Goal: Complete application form

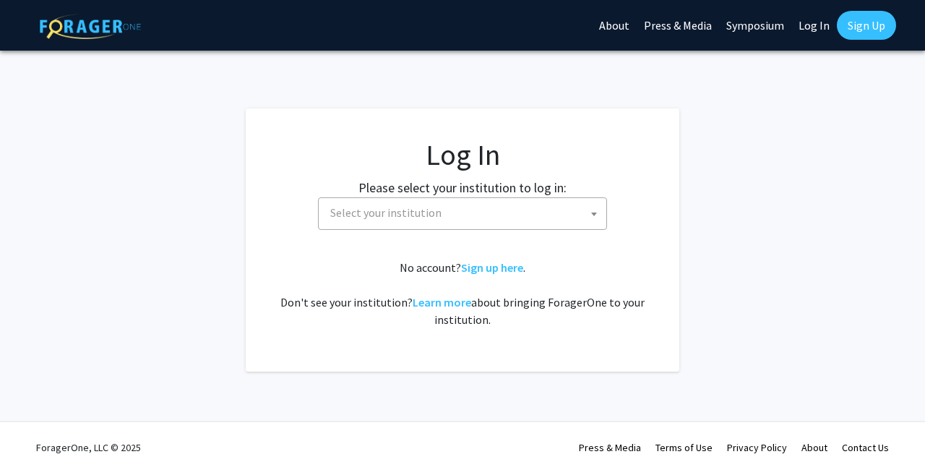
click at [449, 231] on fg-card-body "Log In Please select your institution to log in: [GEOGRAPHIC_DATA] [GEOGRAPHIC_…" at bounding box center [463, 239] width 376 height 205
click at [416, 218] on span "Select your institution" at bounding box center [385, 212] width 111 height 14
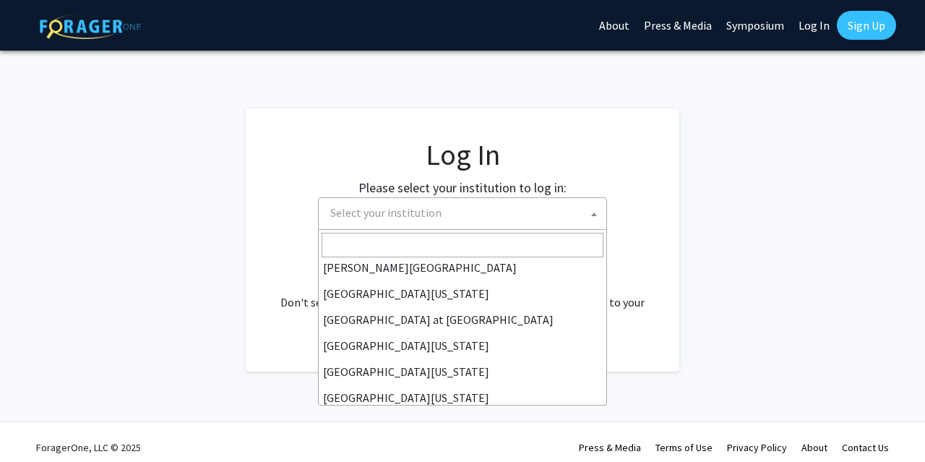
scroll to position [506, 0]
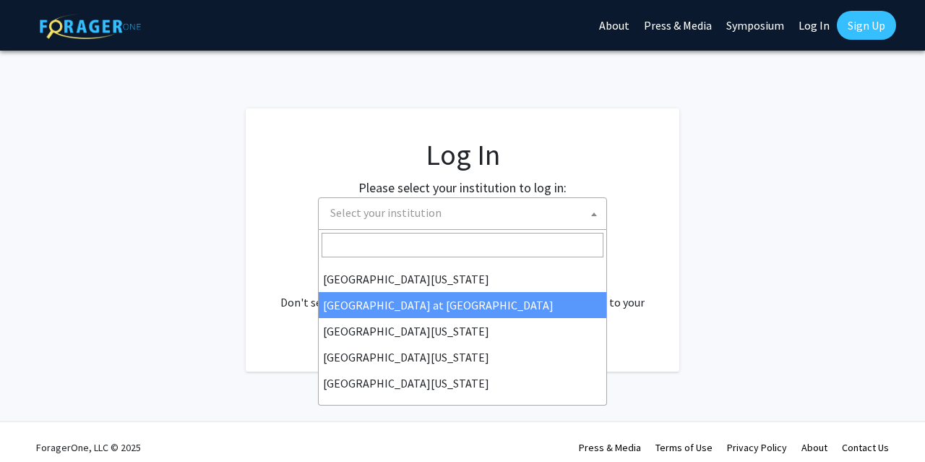
select select "18"
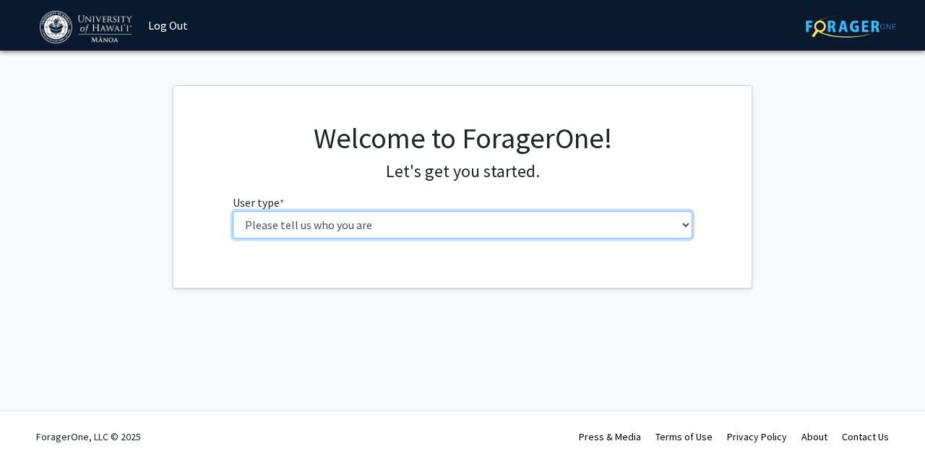
select select "6: adminAssistant"
click option "Administrative Staff" at bounding box center [0, 0] width 0 height 0
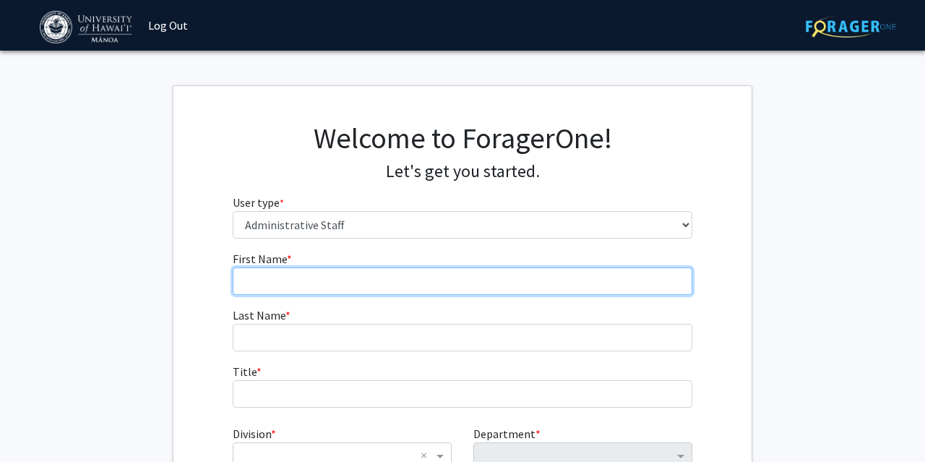
click at [332, 280] on input "First Name * required" at bounding box center [463, 280] width 460 height 27
type input "[PERSON_NAME]"
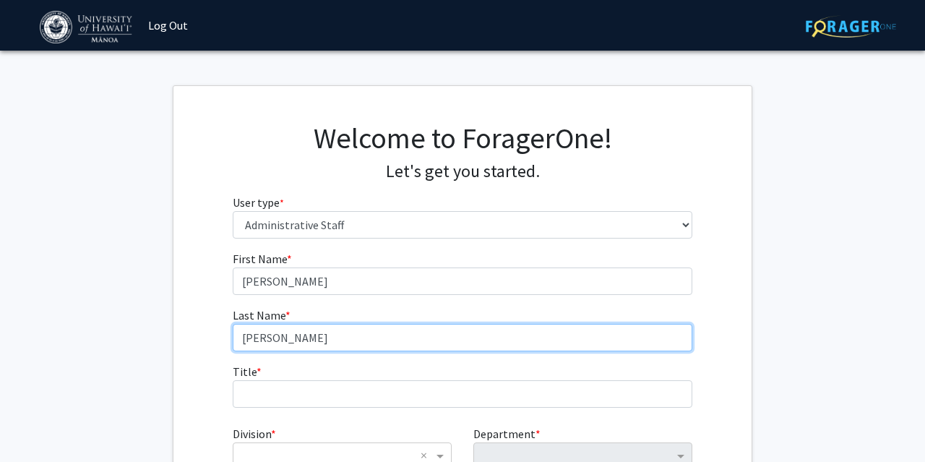
type input "[PERSON_NAME]"
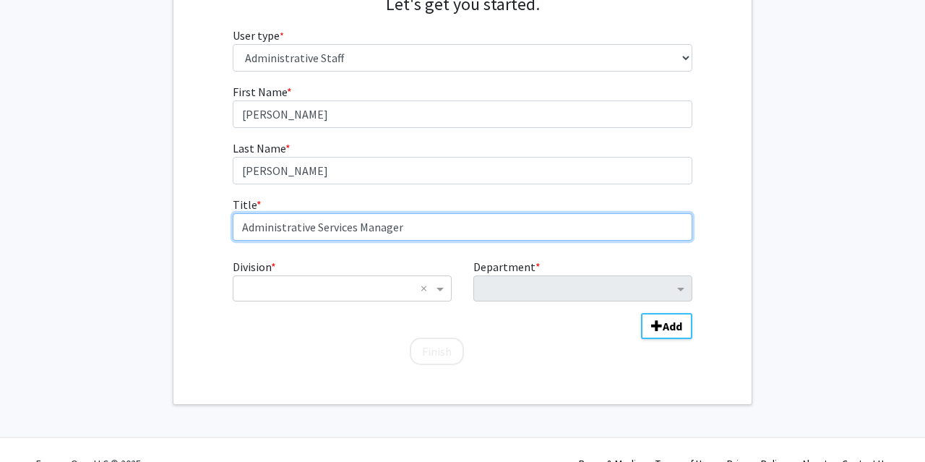
scroll to position [192, 0]
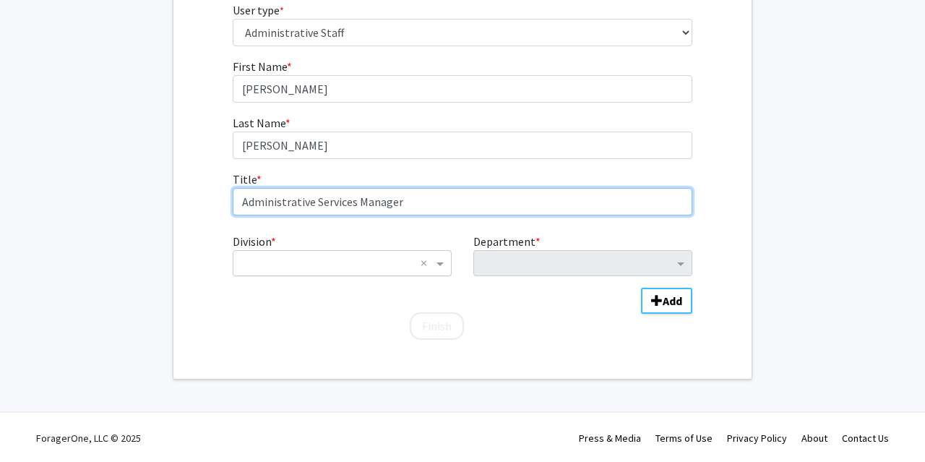
type input "Administrative Services Manager"
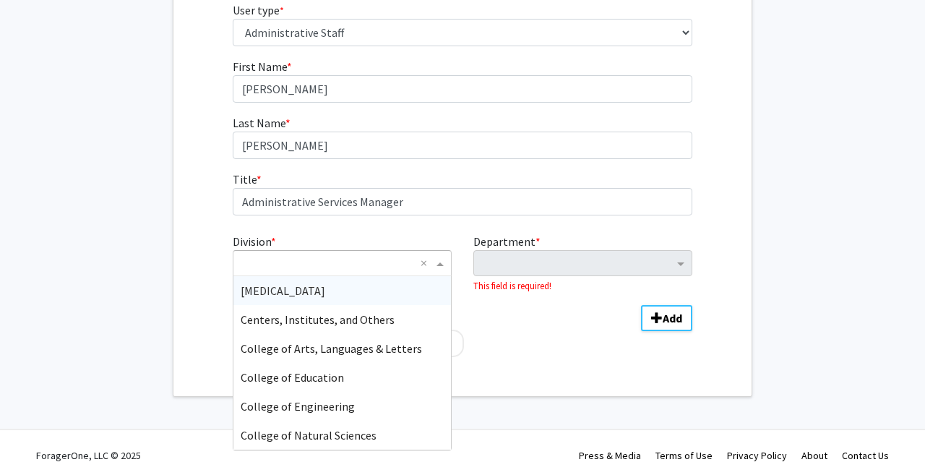
click at [388, 262] on input "Division" at bounding box center [328, 262] width 174 height 17
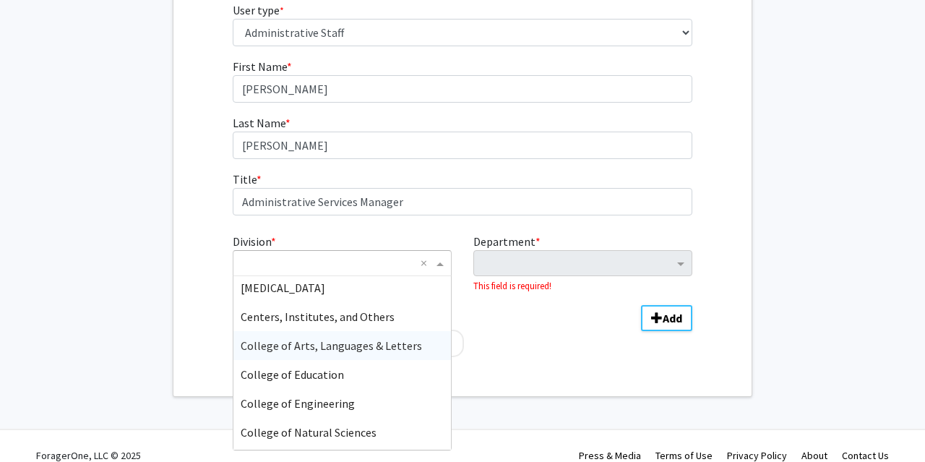
click at [364, 342] on span "College of Arts, Languages & Letters" at bounding box center [331, 345] width 181 height 14
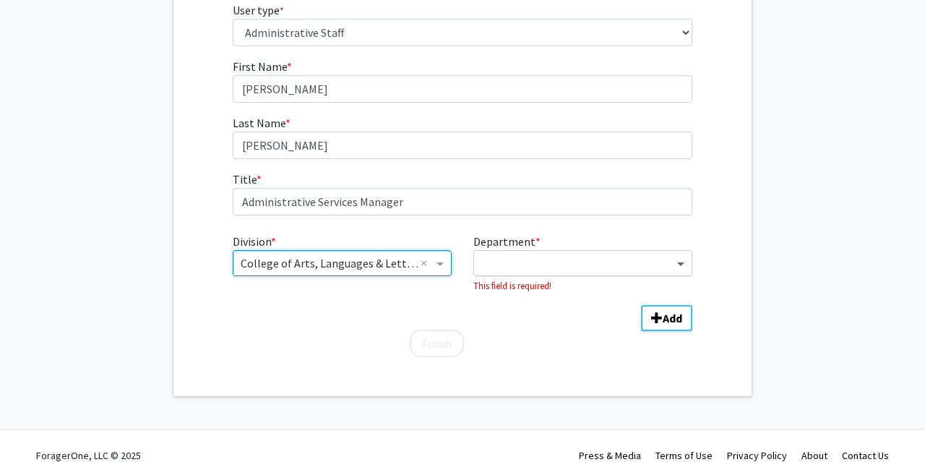
click at [682, 262] on span "Department" at bounding box center [683, 262] width 18 height 17
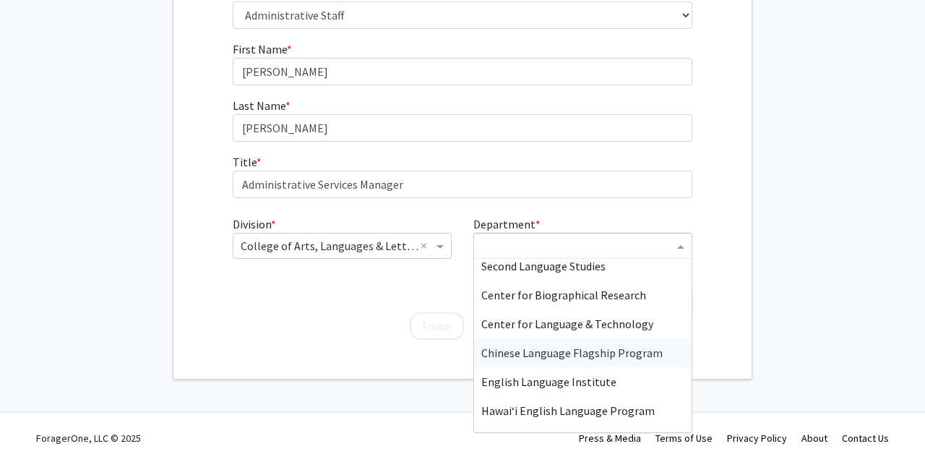
scroll to position [0, 0]
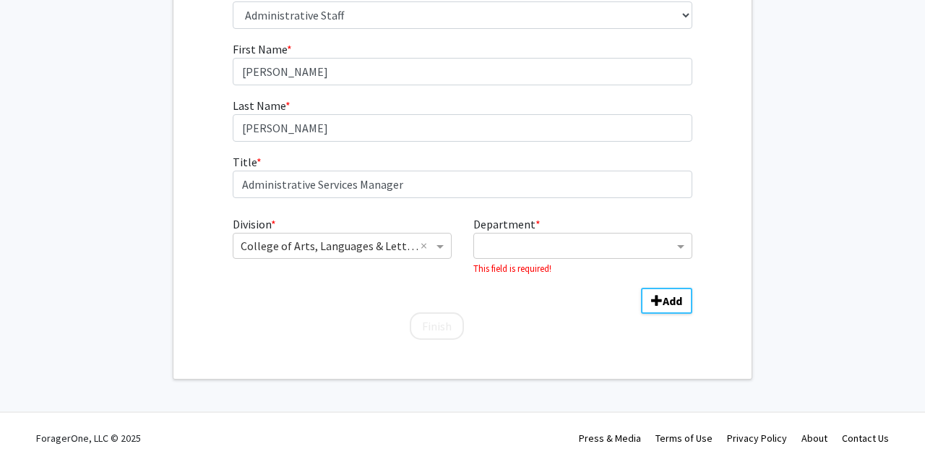
click at [864, 256] on fg-get-started "Welcome to ForagerOne! Let's get you started. User type * required Please tell …" at bounding box center [462, 128] width 925 height 504
